Goal: Information Seeking & Learning: Find specific fact

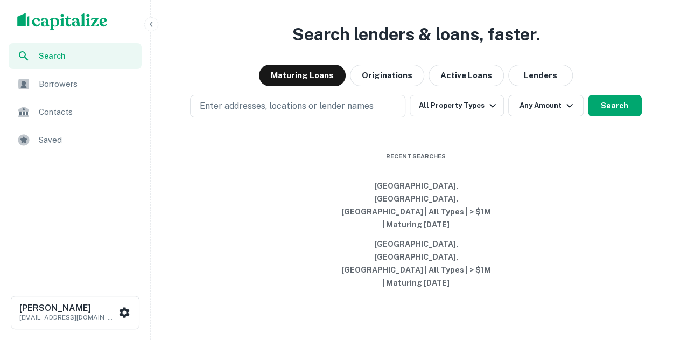
click at [86, 141] on span "Saved" at bounding box center [87, 140] width 96 height 13
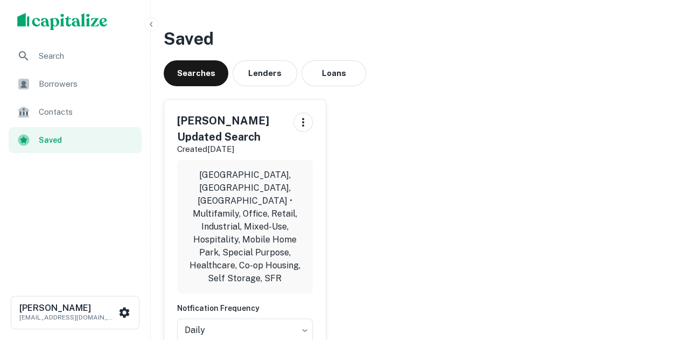
click at [255, 87] on div "Saved Searches Lenders Loans Dean's Updated Search Created Jul 23rd, 2025 Chica…" at bounding box center [416, 215] width 522 height 396
click at [254, 86] on div "Saved Searches Lenders Loans Dean's Updated Search Created Jul 23rd, 2025 Chica…" at bounding box center [416, 215] width 522 height 396
click at [254, 83] on button "Lenders" at bounding box center [265, 73] width 65 height 26
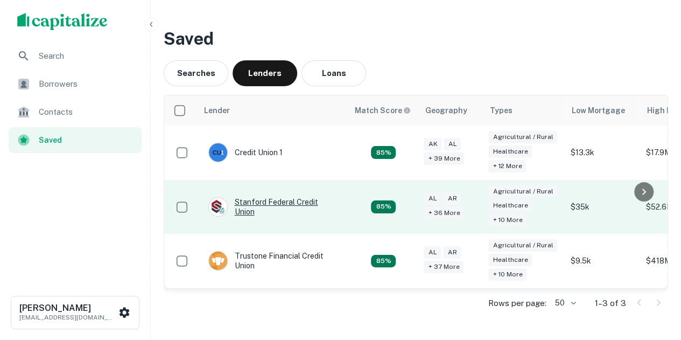
click at [305, 206] on div "Stanford Federal Credit Union" at bounding box center [272, 206] width 129 height 19
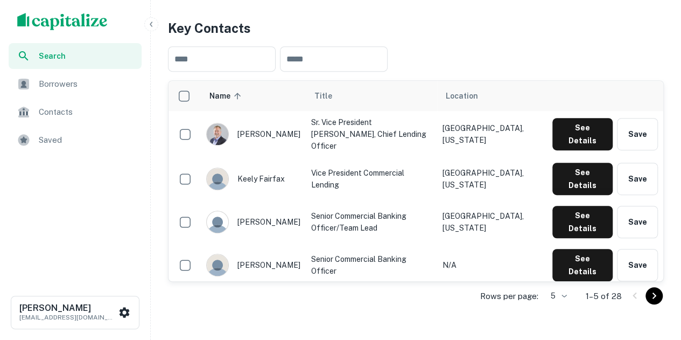
scroll to position [215, 0]
